Goal: Find contact information: Find contact information

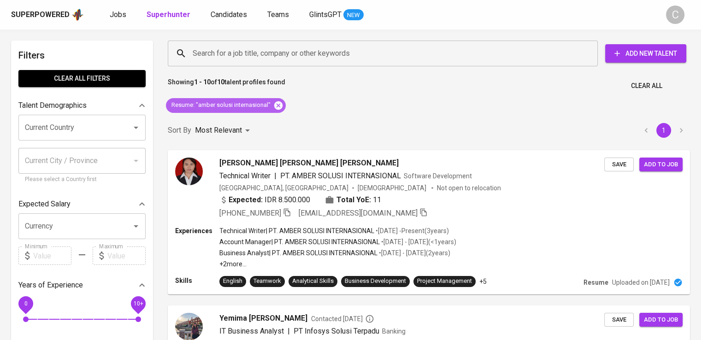
click at [277, 106] on icon at bounding box center [278, 106] width 10 height 10
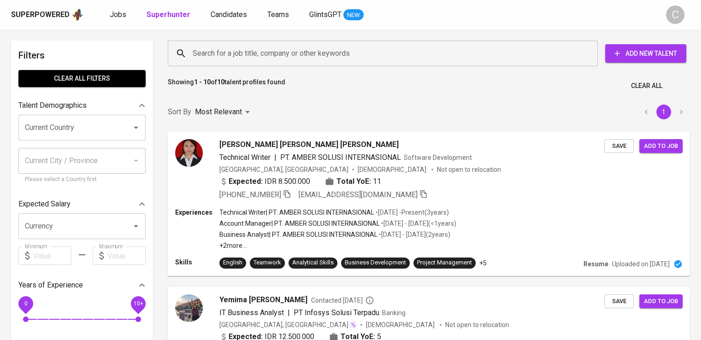
click at [266, 55] on input "Search for a job title, company or other keywords" at bounding box center [385, 54] width 390 height 18
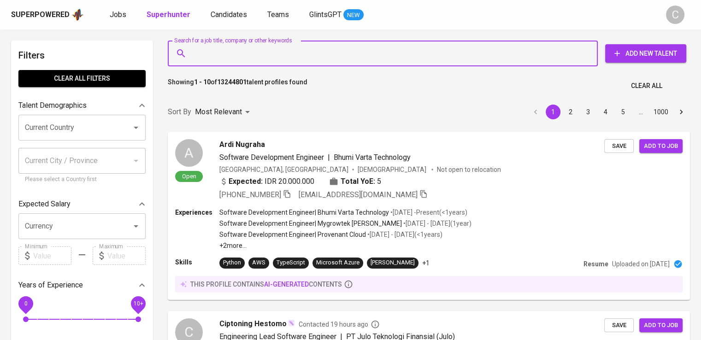
click at [266, 55] on input "Search for a job title, company or other keywords" at bounding box center [385, 54] width 390 height 18
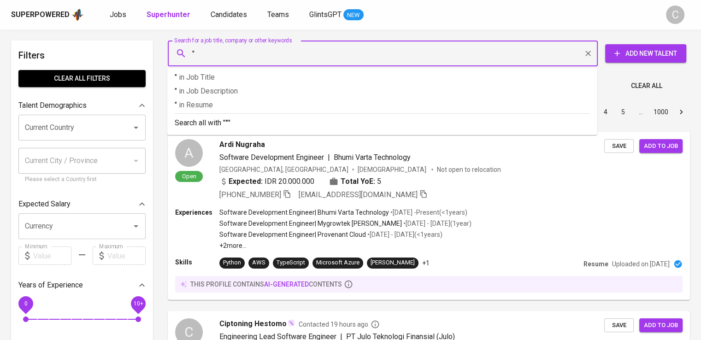
paste input "Sinaralam Dutaperdana"
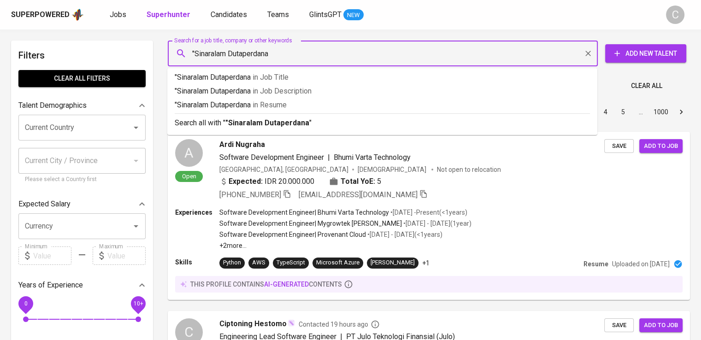
type input ""Sinaralam Dutaperdana""
click at [295, 108] on p ""Sinaralam Dutaperdana" in Resume" at bounding box center [382, 105] width 415 height 11
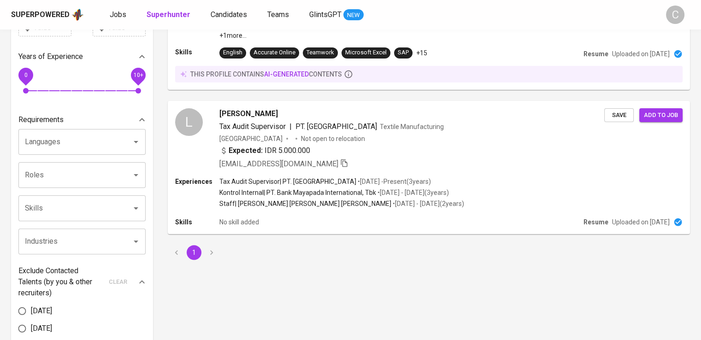
scroll to position [201, 0]
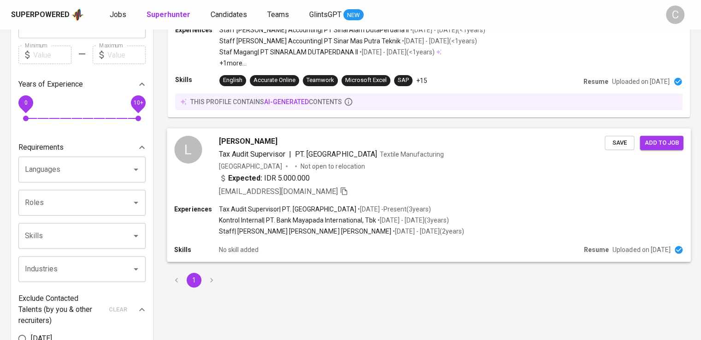
click at [579, 166] on div "Indonesia Not open to relocation" at bounding box center [412, 165] width 386 height 9
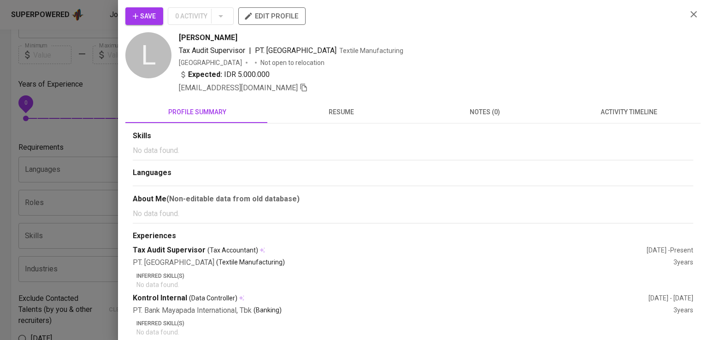
click at [106, 139] on div at bounding box center [354, 170] width 708 height 340
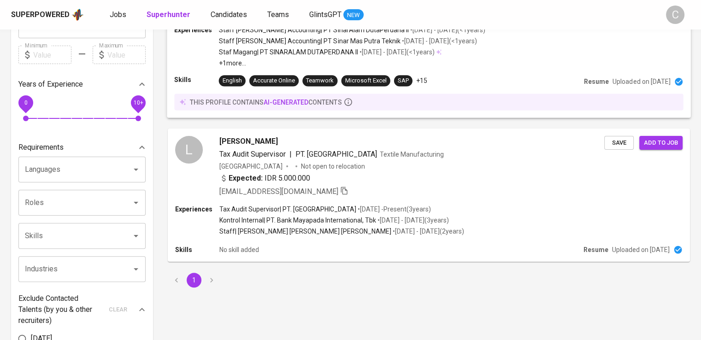
scroll to position [0, 0]
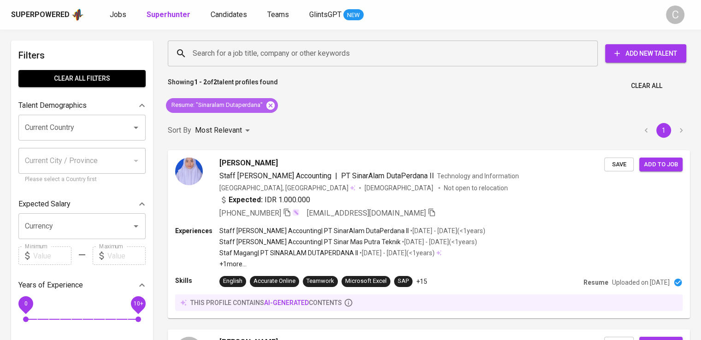
click at [273, 110] on icon at bounding box center [271, 106] width 10 height 10
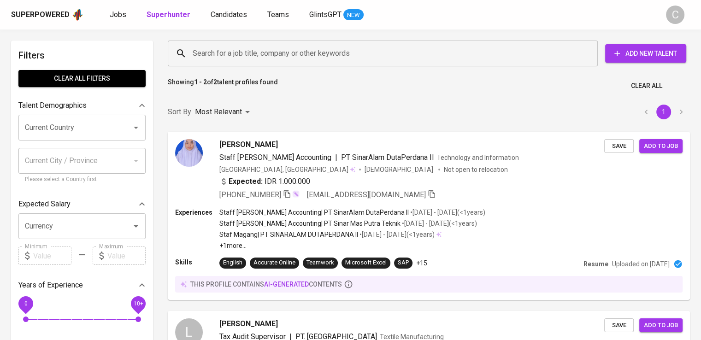
click at [257, 62] on div "Search for a job title, company or other keywords" at bounding box center [383, 54] width 430 height 26
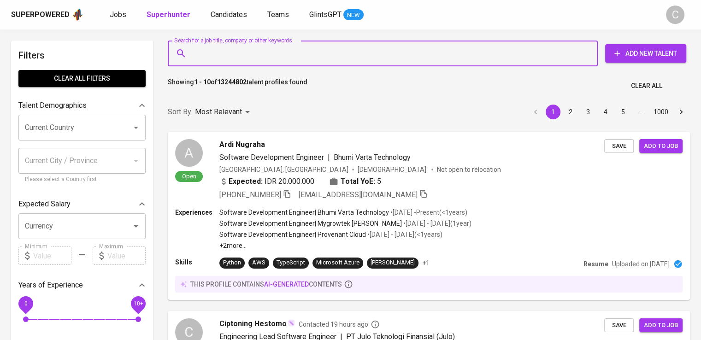
click at [257, 62] on div "Search for a job title, company or other keywords" at bounding box center [383, 54] width 430 height 26
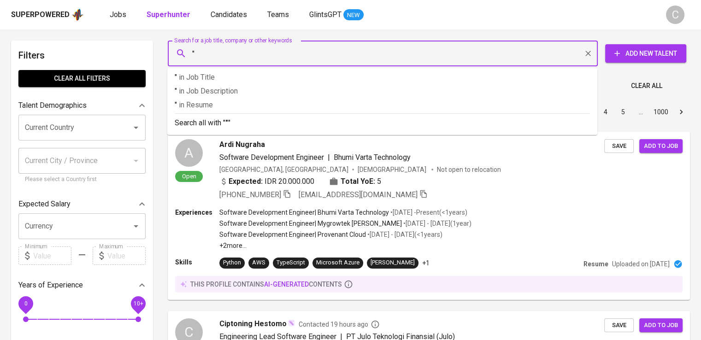
paste input "Gede Dhiyo Sakaputra"
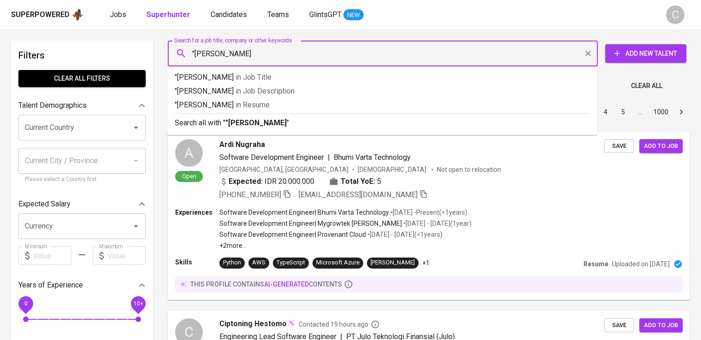
type input ""Gede Dhiyo Sakaputra""
click at [269, 106] on span "in Resume" at bounding box center [255, 105] width 34 height 9
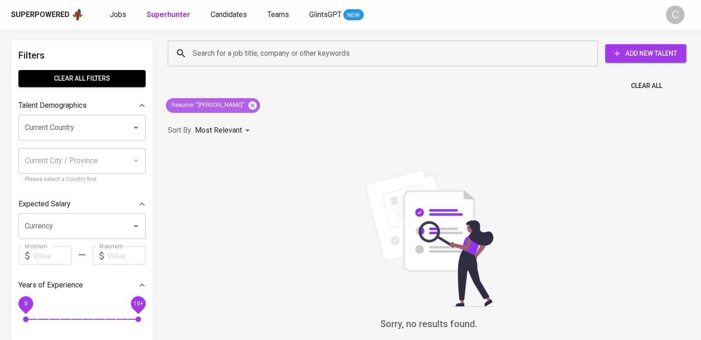
click at [257, 105] on icon at bounding box center [253, 105] width 8 height 8
click at [238, 51] on input "Search for a job title, company or other keywords" at bounding box center [385, 54] width 390 height 18
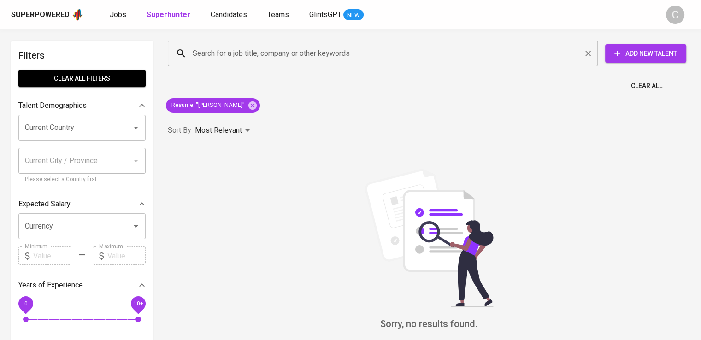
click at [238, 51] on input "Search for a job title, company or other keywords" at bounding box center [385, 54] width 390 height 18
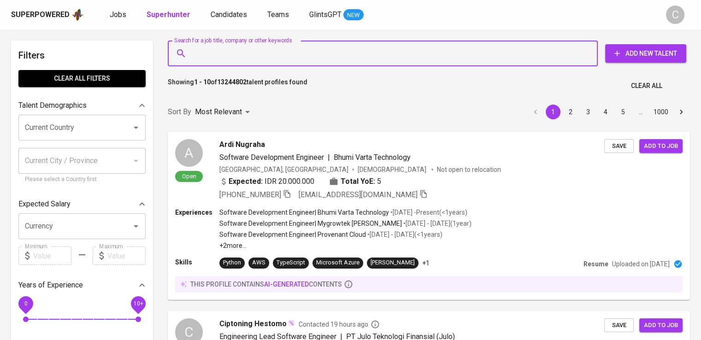
click at [238, 51] on input "Search for a job title, company or other keywords" at bounding box center [385, 54] width 390 height 18
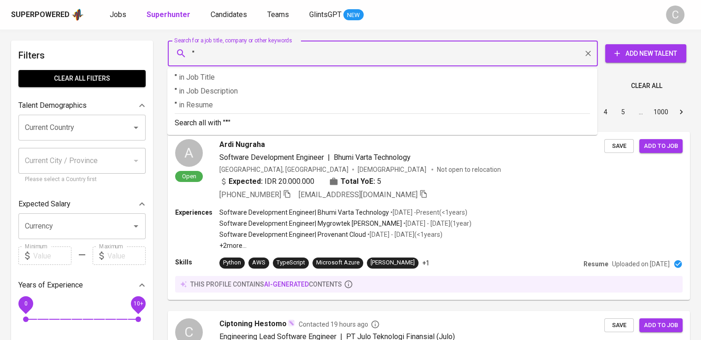
paste input "Niken Claudia Putri"
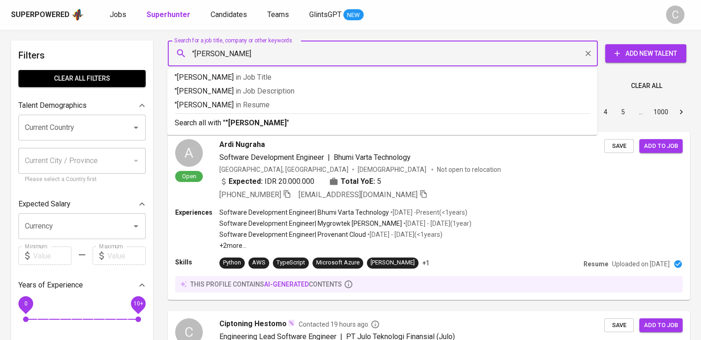
type input ""Niken Claudia Putri""
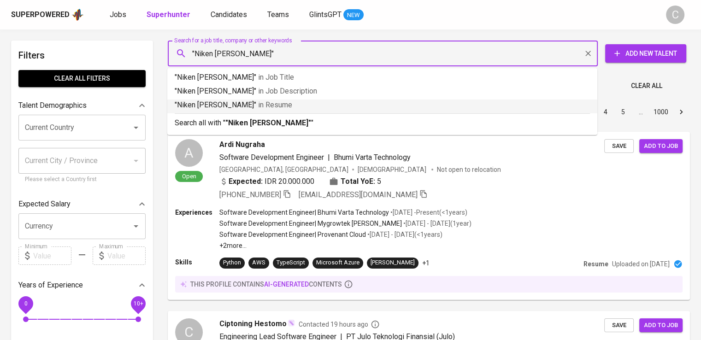
click at [258, 104] on span "in Resume" at bounding box center [275, 105] width 34 height 9
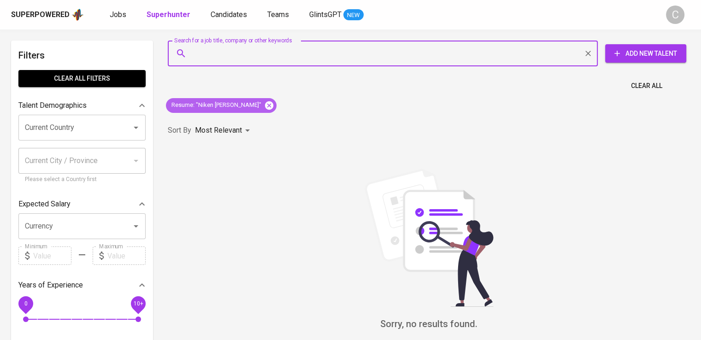
click at [264, 109] on icon at bounding box center [269, 106] width 10 height 10
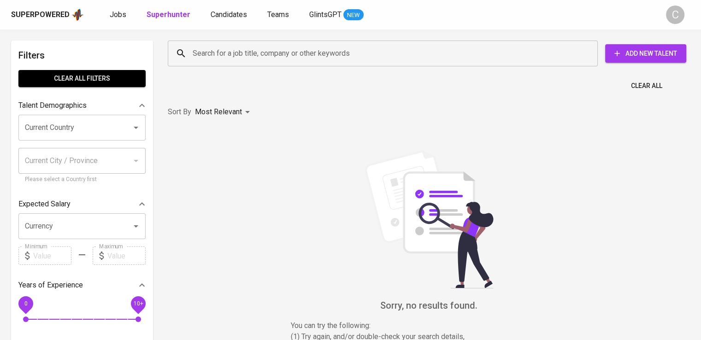
click at [251, 54] on input "Search for a job title, company or other keywords" at bounding box center [385, 54] width 390 height 18
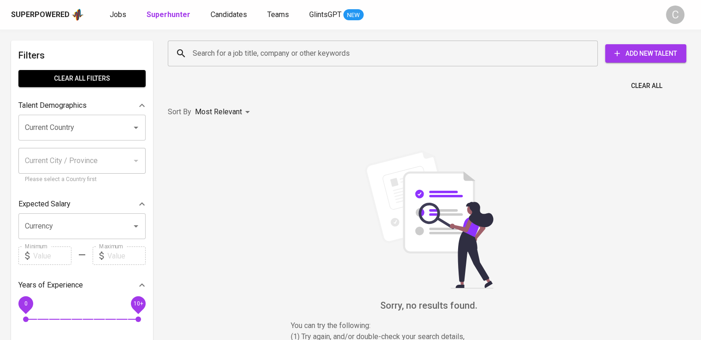
click at [251, 54] on input "Search for a job title, company or other keywords" at bounding box center [385, 54] width 390 height 18
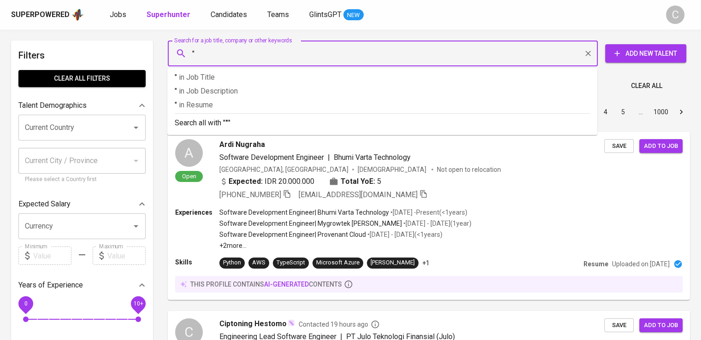
paste input "SinarAlam Group"
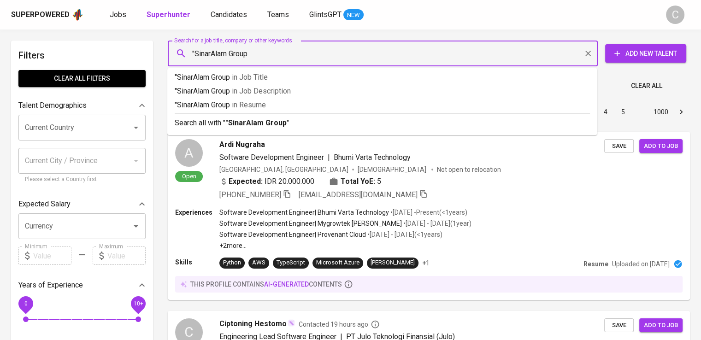
type input ""SinarAlam Group""
click at [289, 104] on p ""SinarAlam Group" in Resume" at bounding box center [382, 105] width 415 height 11
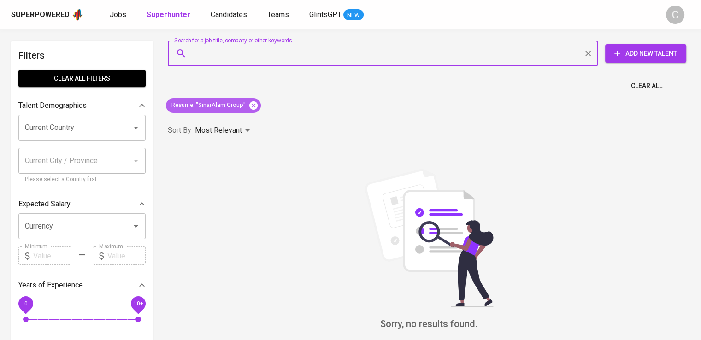
click at [249, 101] on icon at bounding box center [254, 106] width 10 height 10
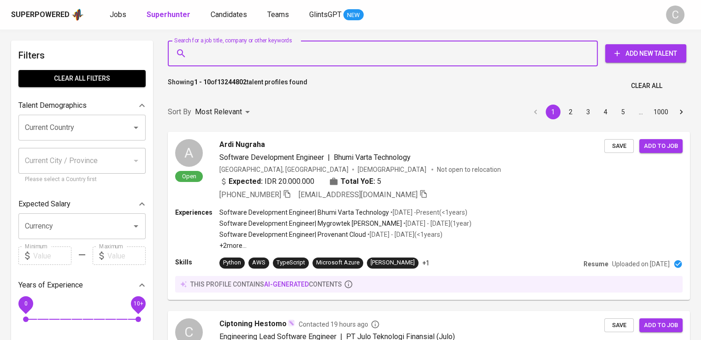
click at [257, 50] on input "Search for a job title, company or other keywords" at bounding box center [385, 54] width 390 height 18
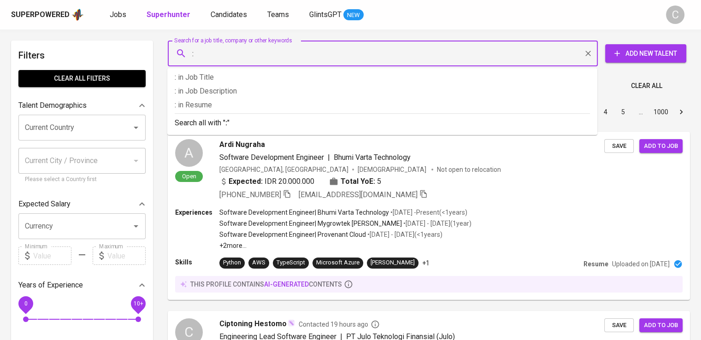
paste input "WALL STREET DOCS"
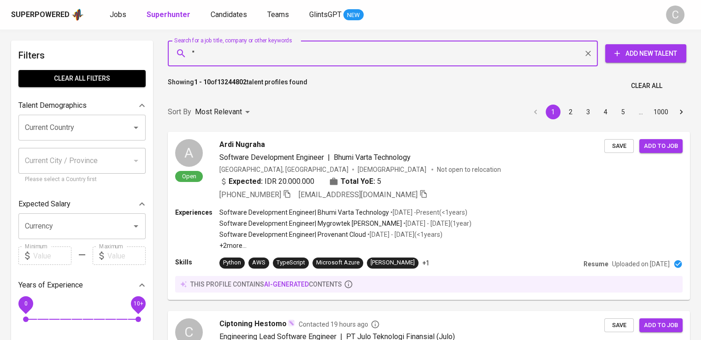
paste input "WALL STREET DOCS"
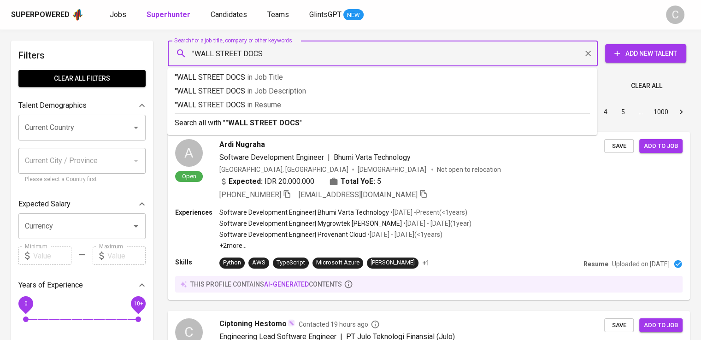
type input ""WALL STREET DOCS""
click at [319, 102] on p ""WALL STREET DOCS" in Resume" at bounding box center [382, 105] width 415 height 11
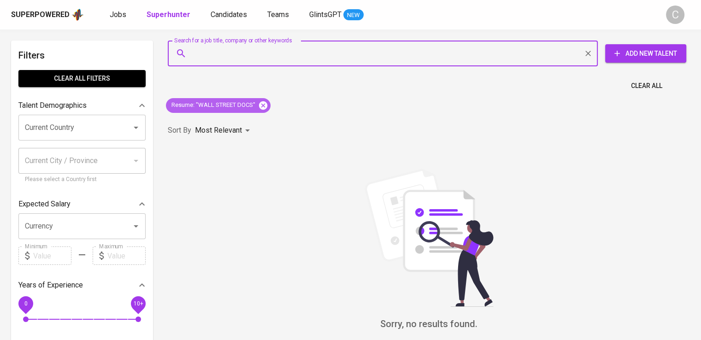
click at [264, 109] on icon at bounding box center [263, 105] width 8 height 8
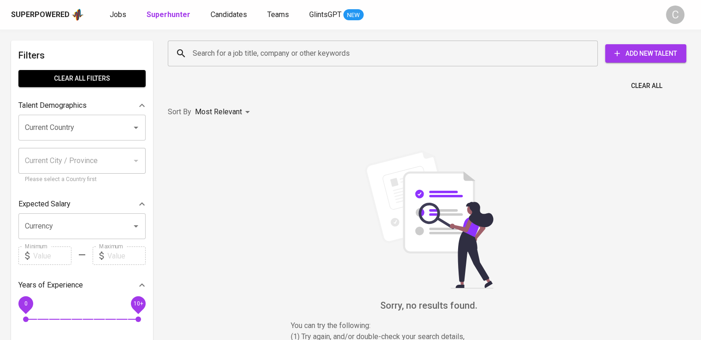
click at [277, 60] on input "Search for a job title, company or other keywords" at bounding box center [385, 54] width 390 height 18
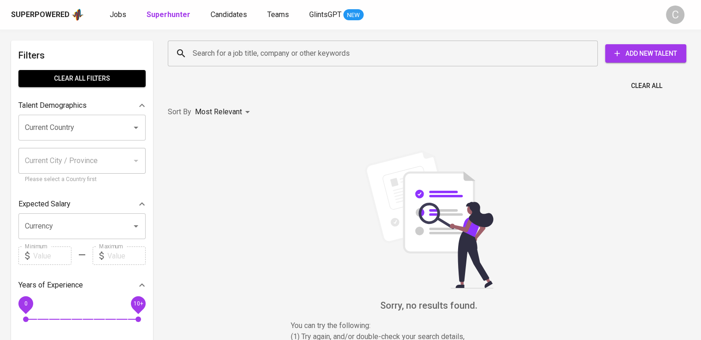
click at [277, 60] on input "Search for a job title, company or other keywords" at bounding box center [385, 54] width 390 height 18
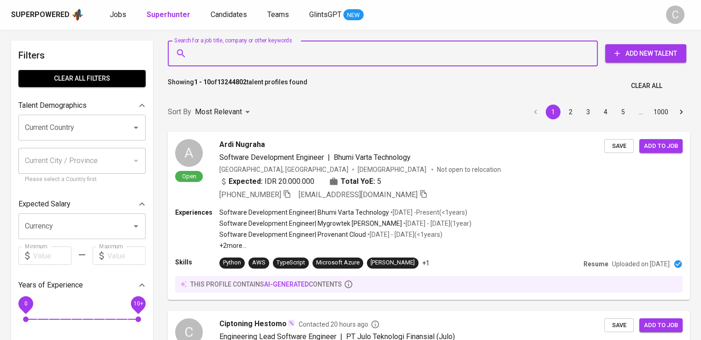
click at [277, 60] on input "Search for a job title, company or other keywords" at bounding box center [385, 54] width 390 height 18
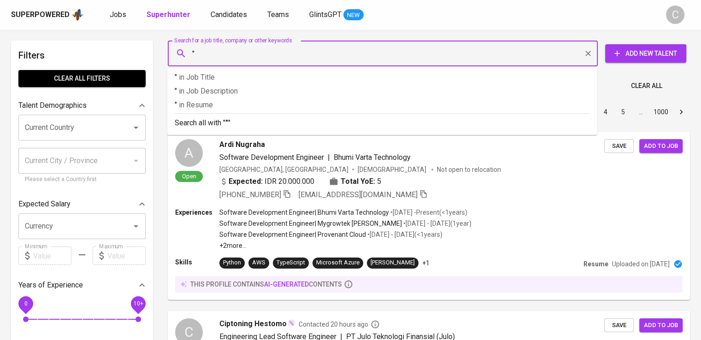
paste input "Awliyah Ramadhani"
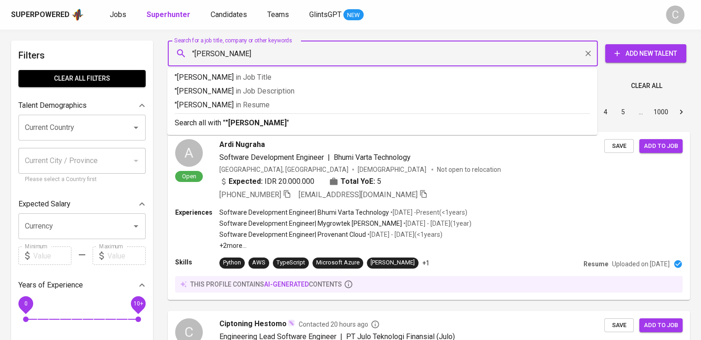
type input ""Awliyah Ramadhani""
click at [297, 101] on p ""Awliyah Ramadhani" in Resume" at bounding box center [382, 105] width 415 height 11
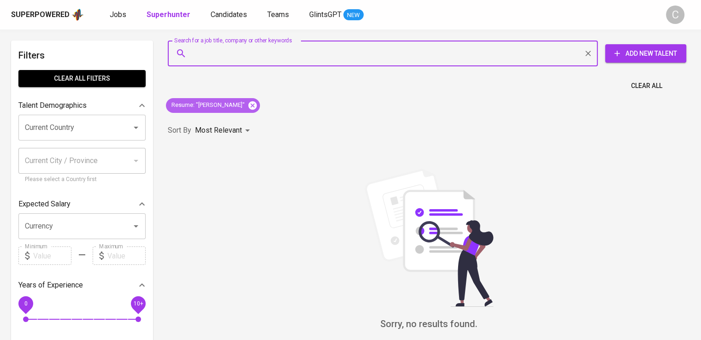
click at [258, 106] on icon at bounding box center [253, 106] width 10 height 10
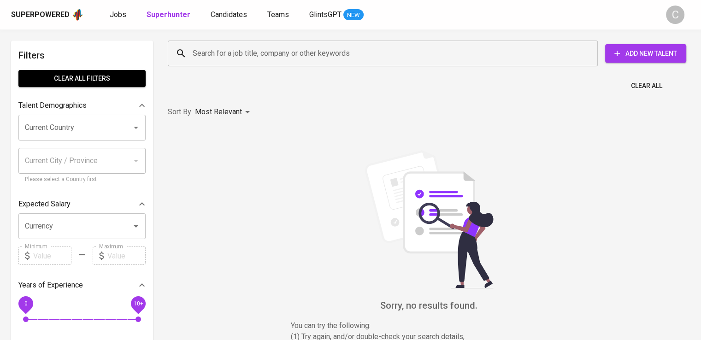
click at [263, 59] on input "Search for a job title, company or other keywords" at bounding box center [385, 54] width 390 height 18
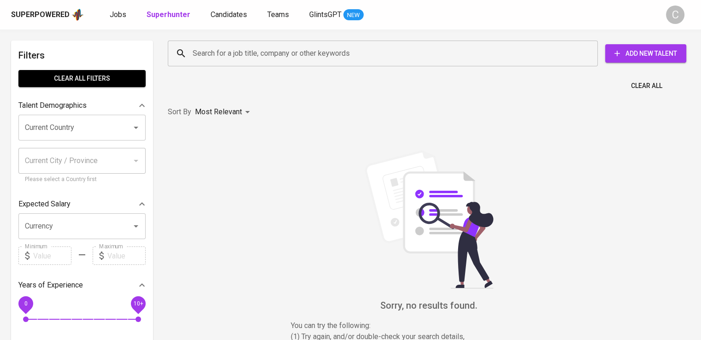
click at [263, 59] on input "Search for a job title, company or other keywords" at bounding box center [385, 54] width 390 height 18
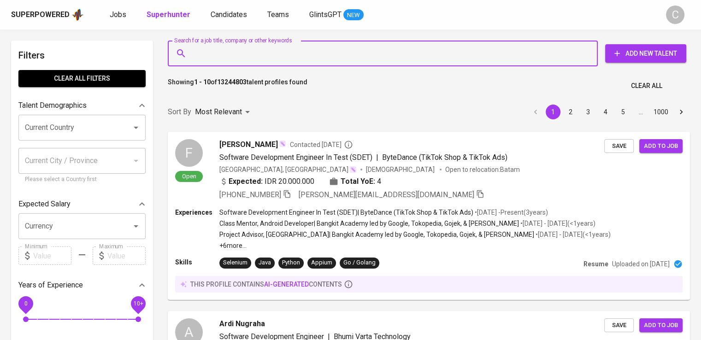
click at [263, 59] on input "Search for a job title, company or other keywords" at bounding box center [385, 54] width 390 height 18
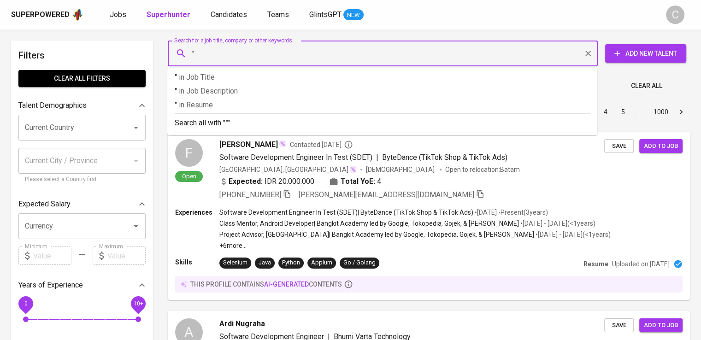
paste input "sinar surya gemilang"
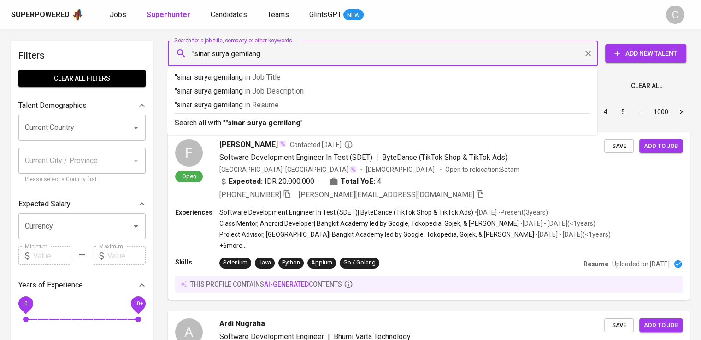
type input ""sinar [PERSON_NAME]""
click at [297, 101] on p ""sinar surya gemilang" in Resume" at bounding box center [382, 105] width 415 height 11
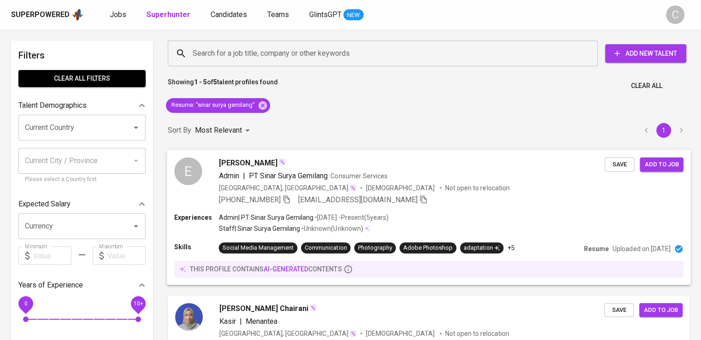
click at [252, 173] on span "PT Sinar [PERSON_NAME]" at bounding box center [288, 175] width 79 height 9
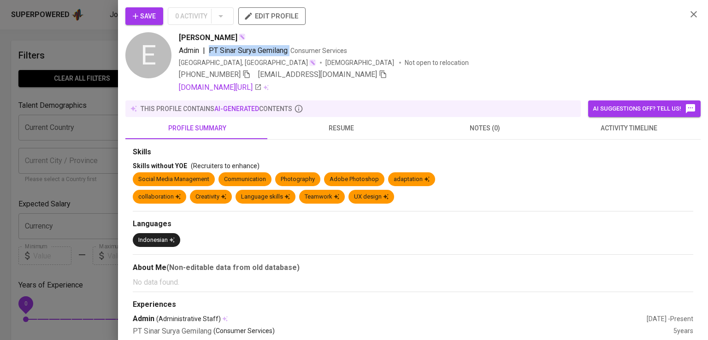
drag, startPoint x: 291, startPoint y: 50, endPoint x: 209, endPoint y: 45, distance: 81.8
click at [209, 45] on span "Admin | PT Sinar Surya Gemilang Consumer Services" at bounding box center [263, 50] width 168 height 11
copy span "PT Sinar [PERSON_NAME]"
click at [421, 69] on div "[PERSON_NAME] | PT Sinar [PERSON_NAME] Consumer Services [GEOGRAPHIC_DATA], [GE…" at bounding box center [429, 62] width 501 height 61
click at [520, 39] on div "[PERSON_NAME]" at bounding box center [429, 37] width 501 height 11
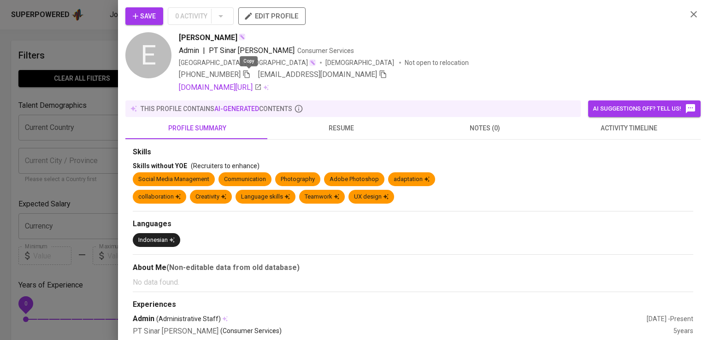
click at [246, 77] on icon "button" at bounding box center [247, 74] width 8 height 8
